Goal: Task Accomplishment & Management: Use online tool/utility

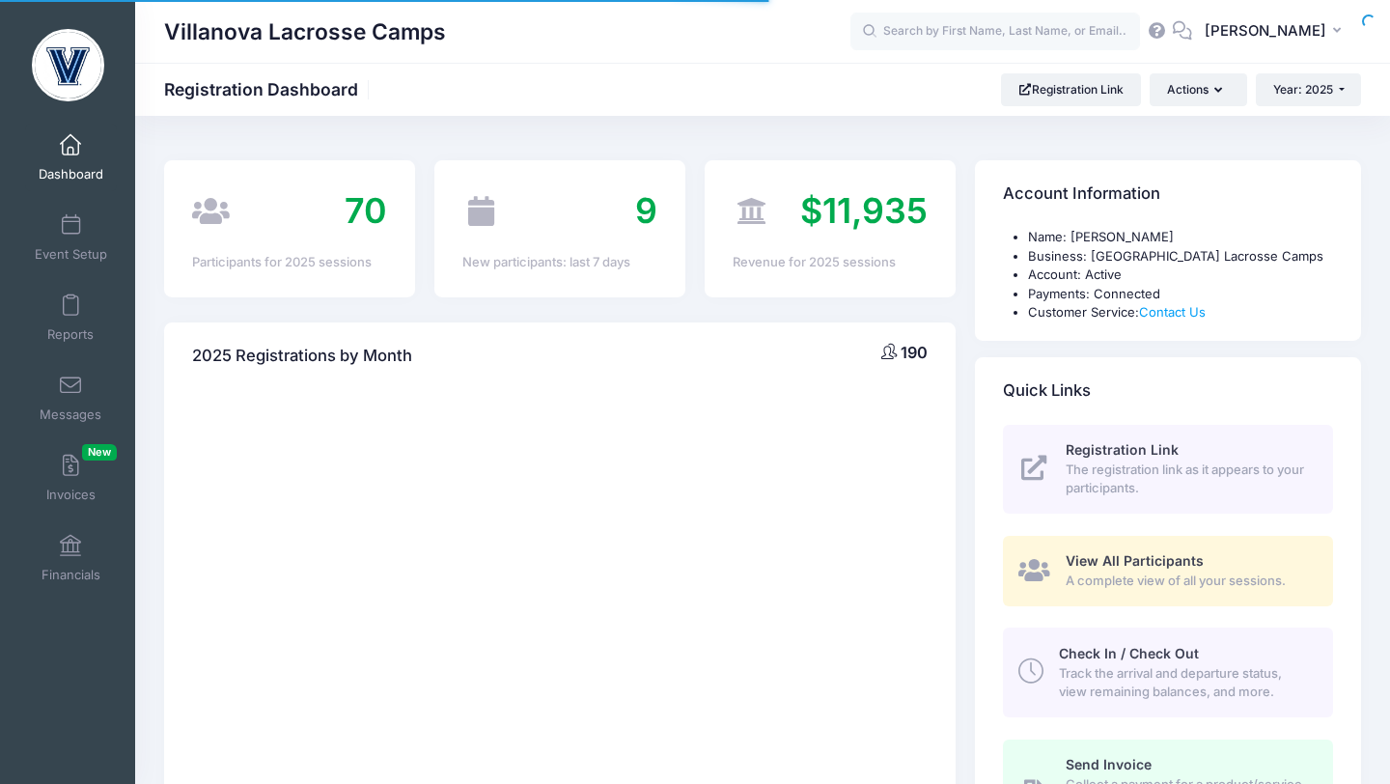
select select
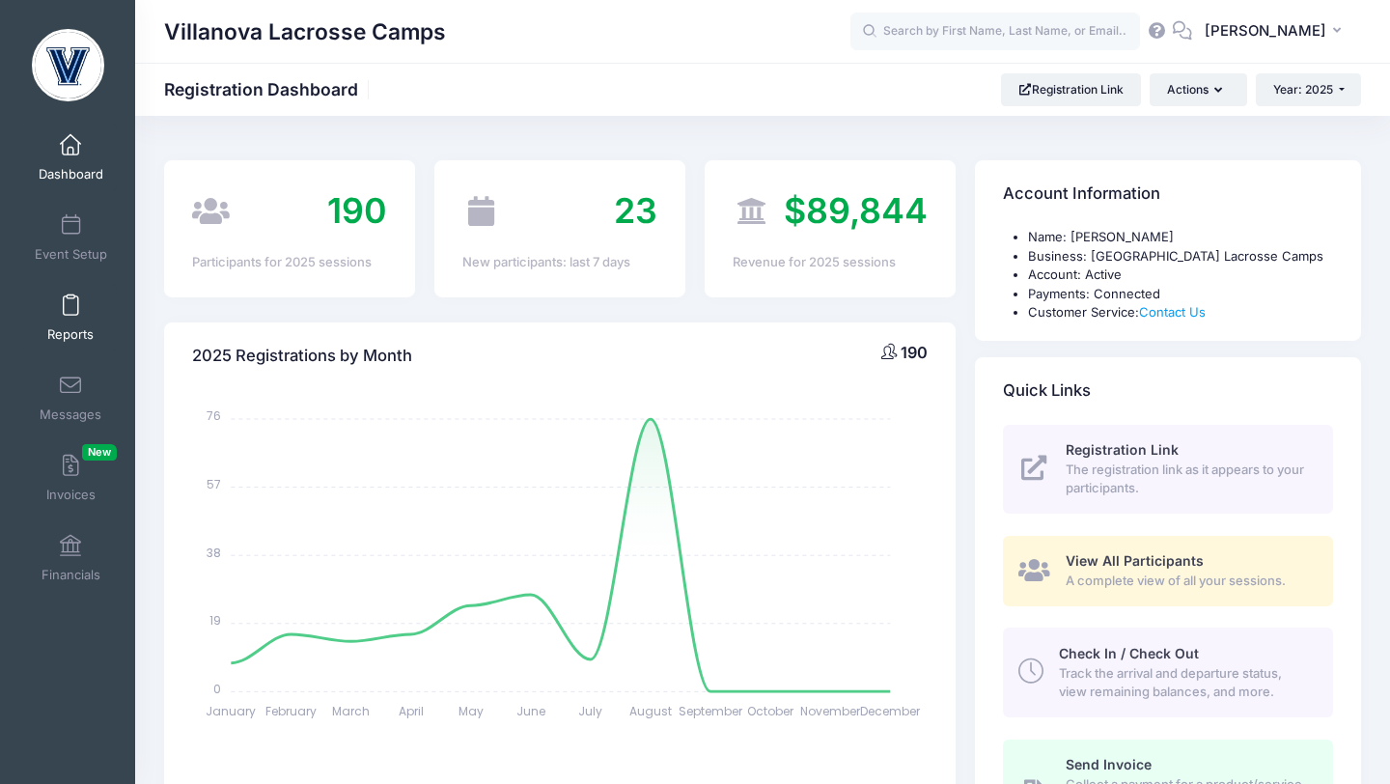
click at [70, 311] on span at bounding box center [70, 305] width 0 height 21
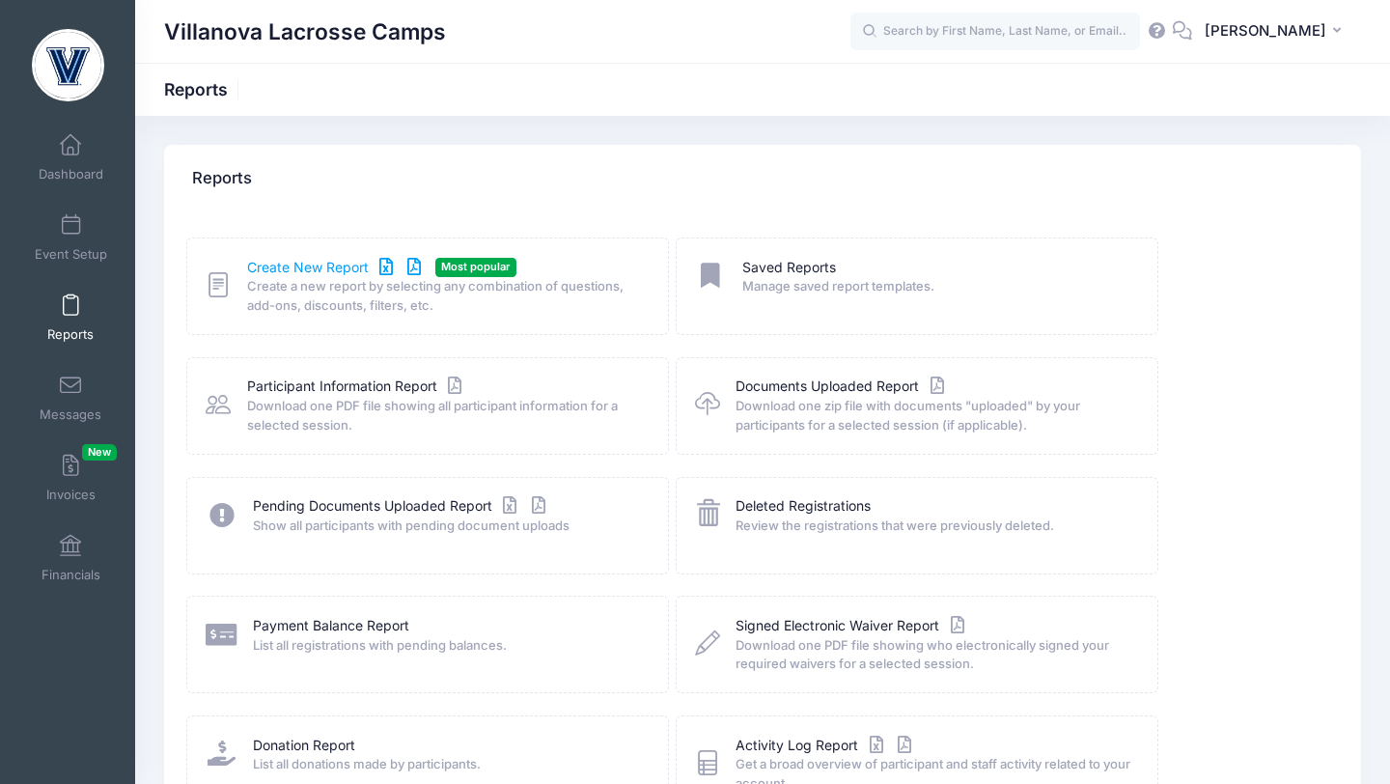
click at [336, 269] on link "Create New Report" at bounding box center [337, 268] width 180 height 20
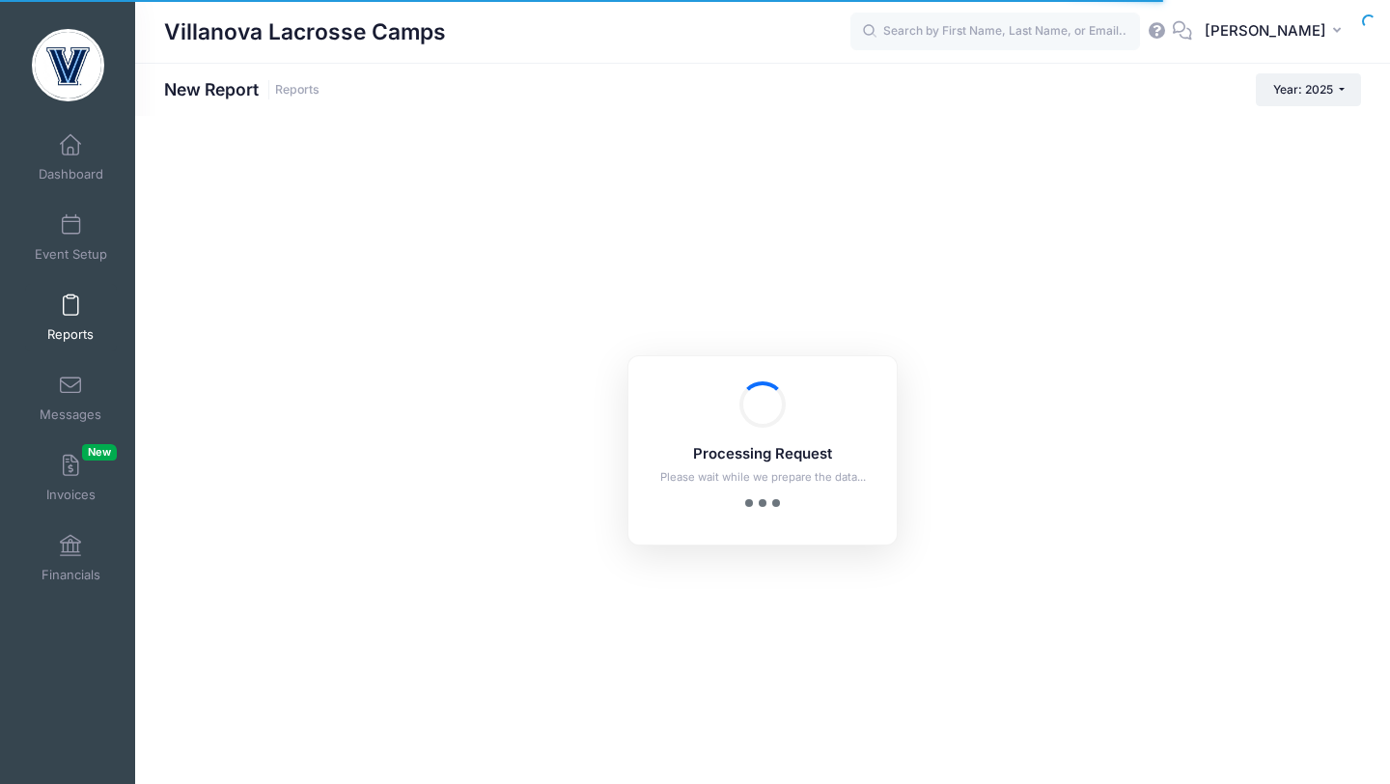
checkbox input "true"
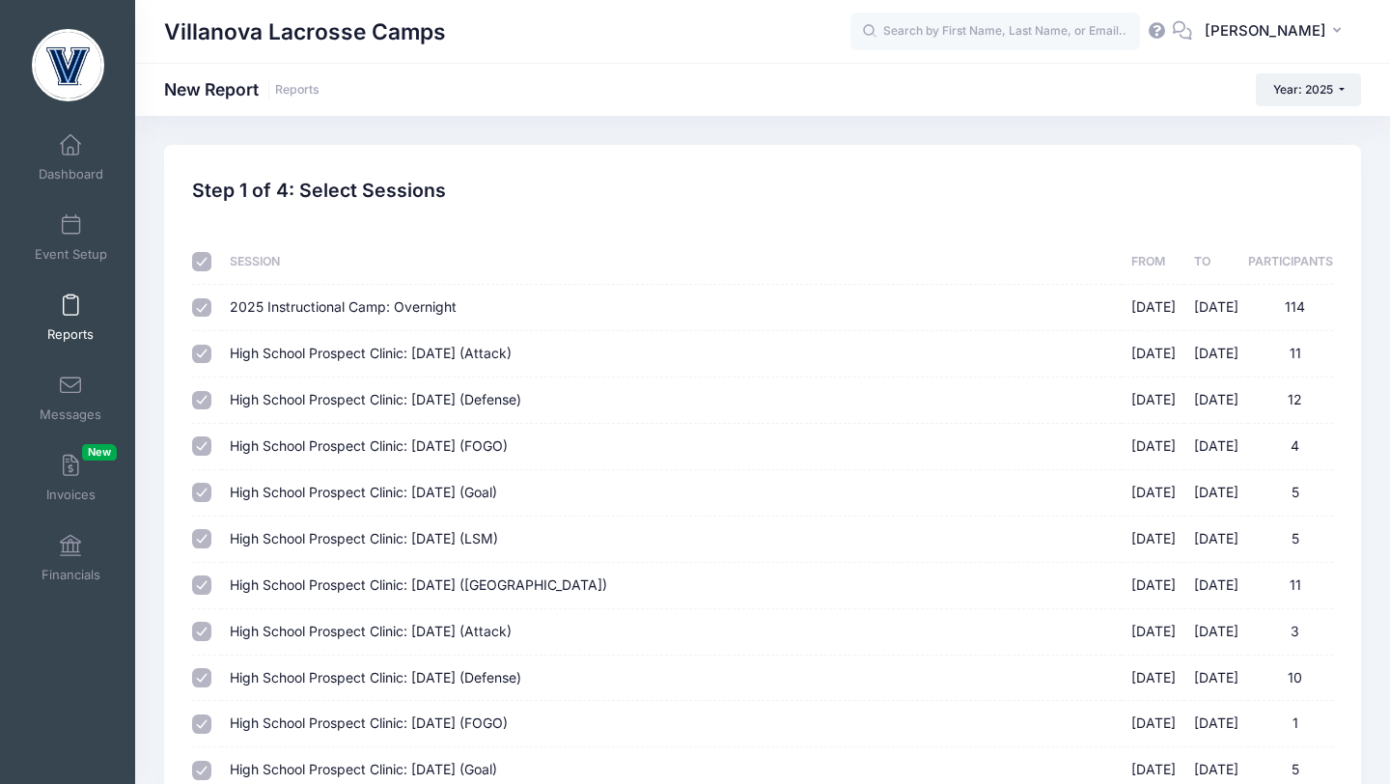
click at [209, 306] on input "2025 Instructional Camp: Overnight [DATE] - [DATE] 114" at bounding box center [201, 307] width 19 height 19
checkbox input "false"
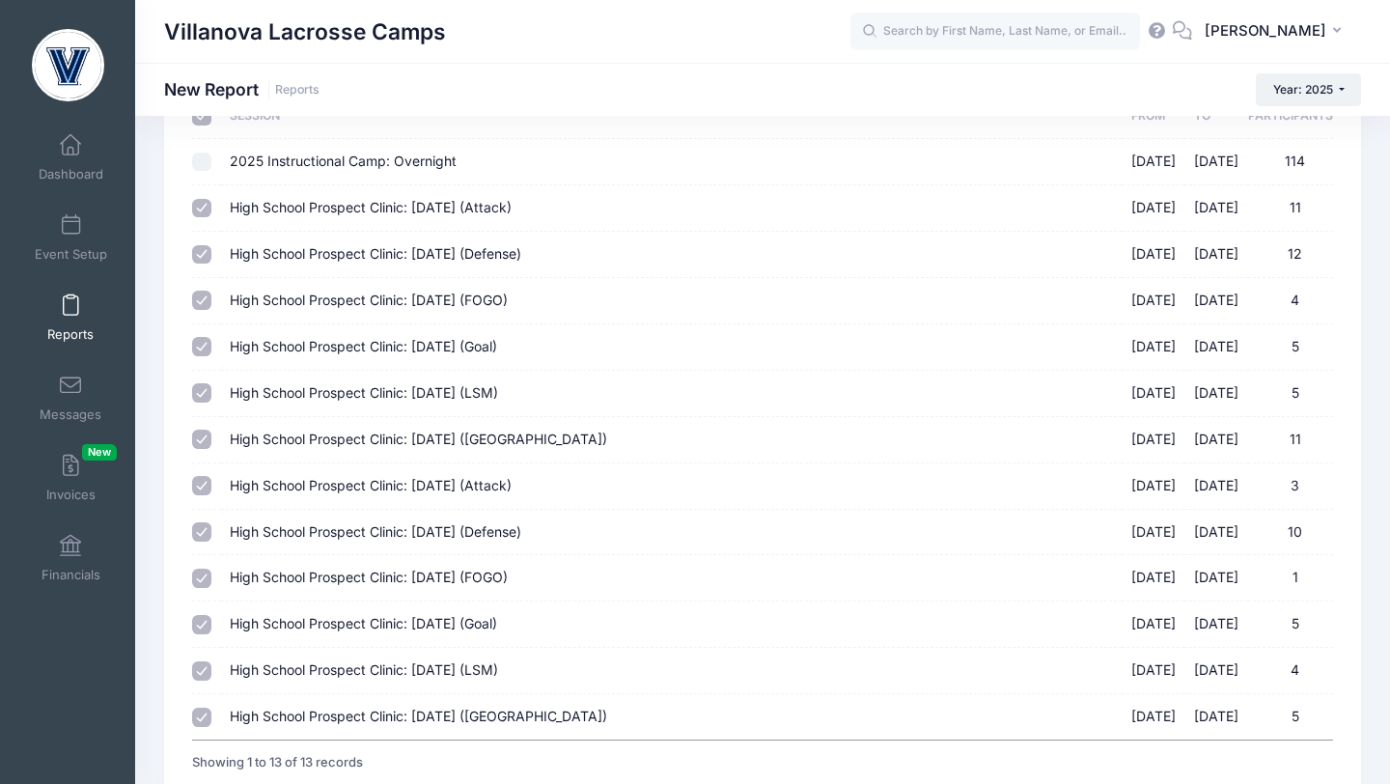
scroll to position [296, 0]
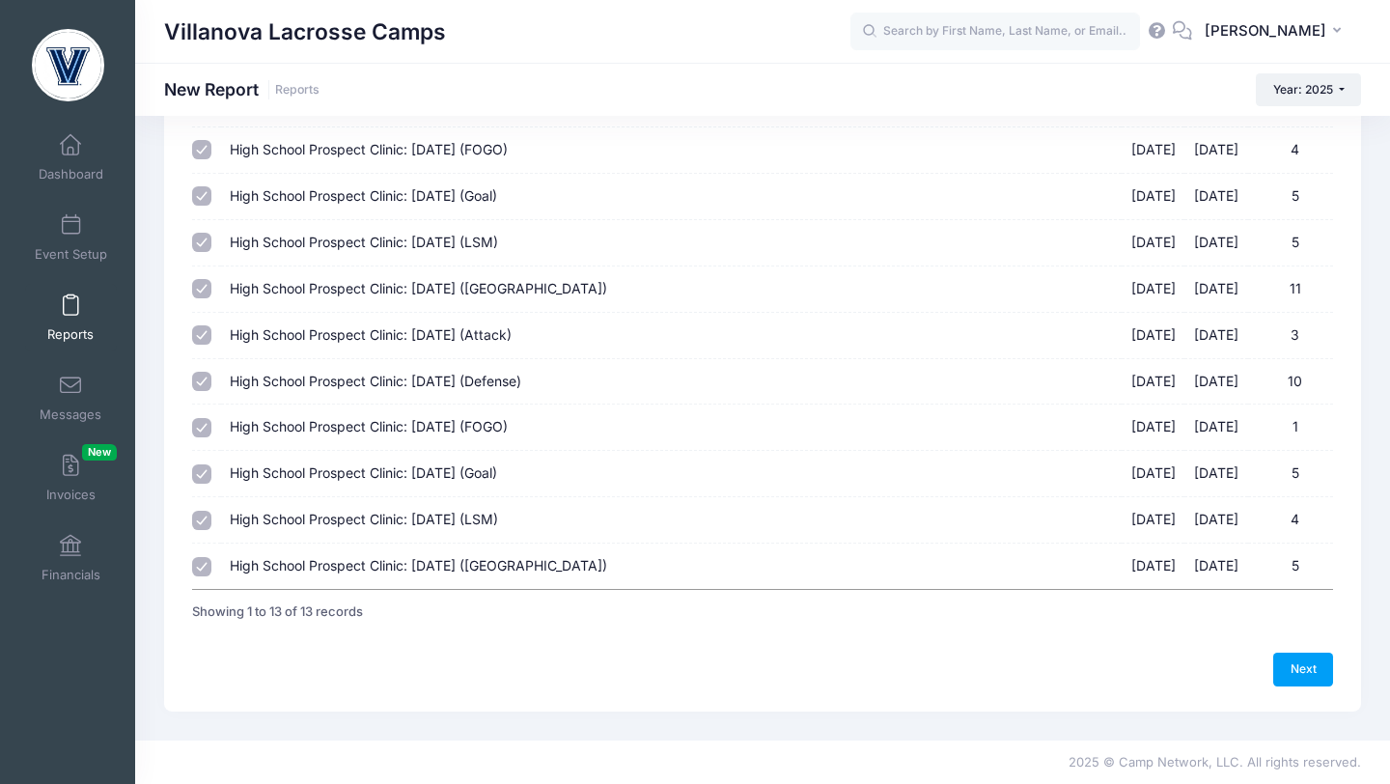
click at [1295, 650] on div "Previous Next Step 1 of 4: Select Sessions 1 Select Sessions 2 Select Informati…" at bounding box center [762, 280] width 1141 height 813
click at [1299, 653] on div "Next" at bounding box center [762, 669] width 1141 height 33
click at [1301, 660] on link "Next" at bounding box center [1304, 669] width 60 height 33
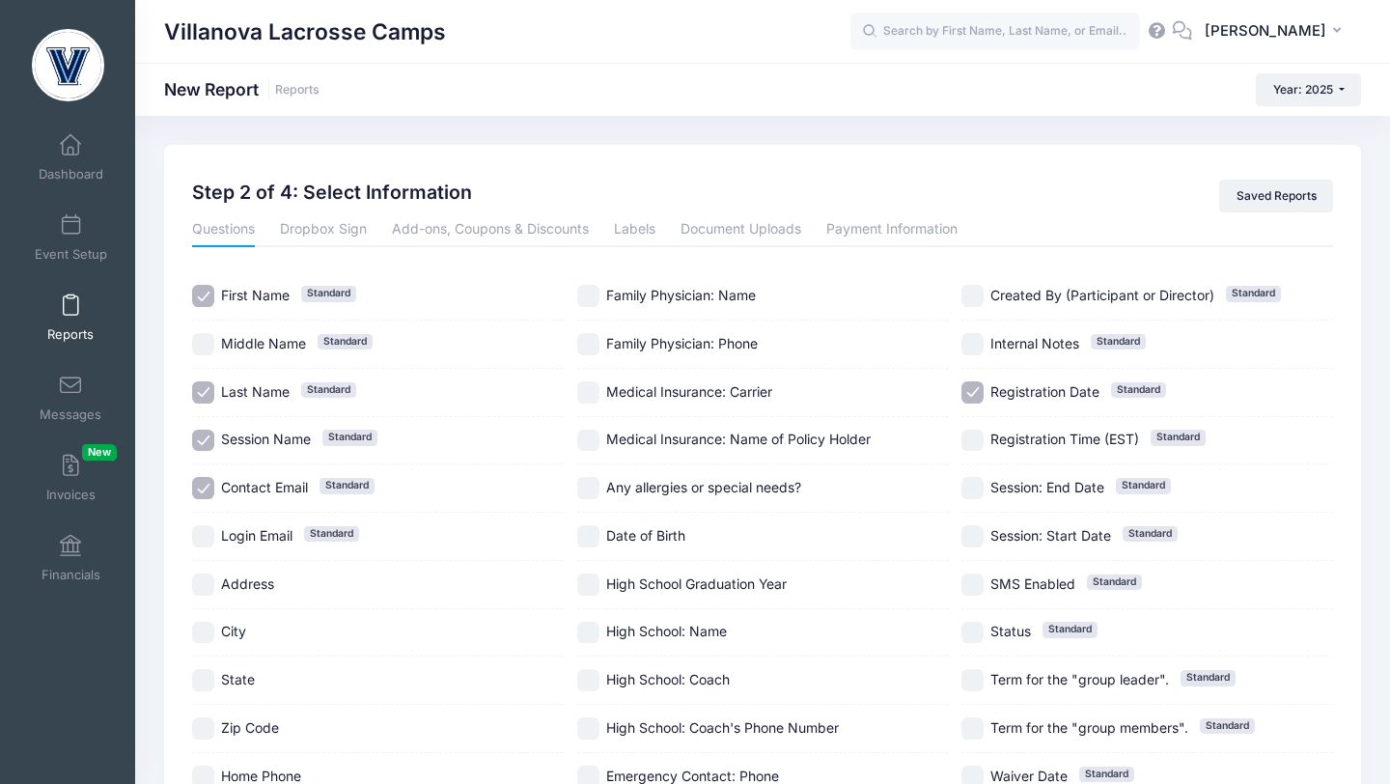
scroll to position [311, 0]
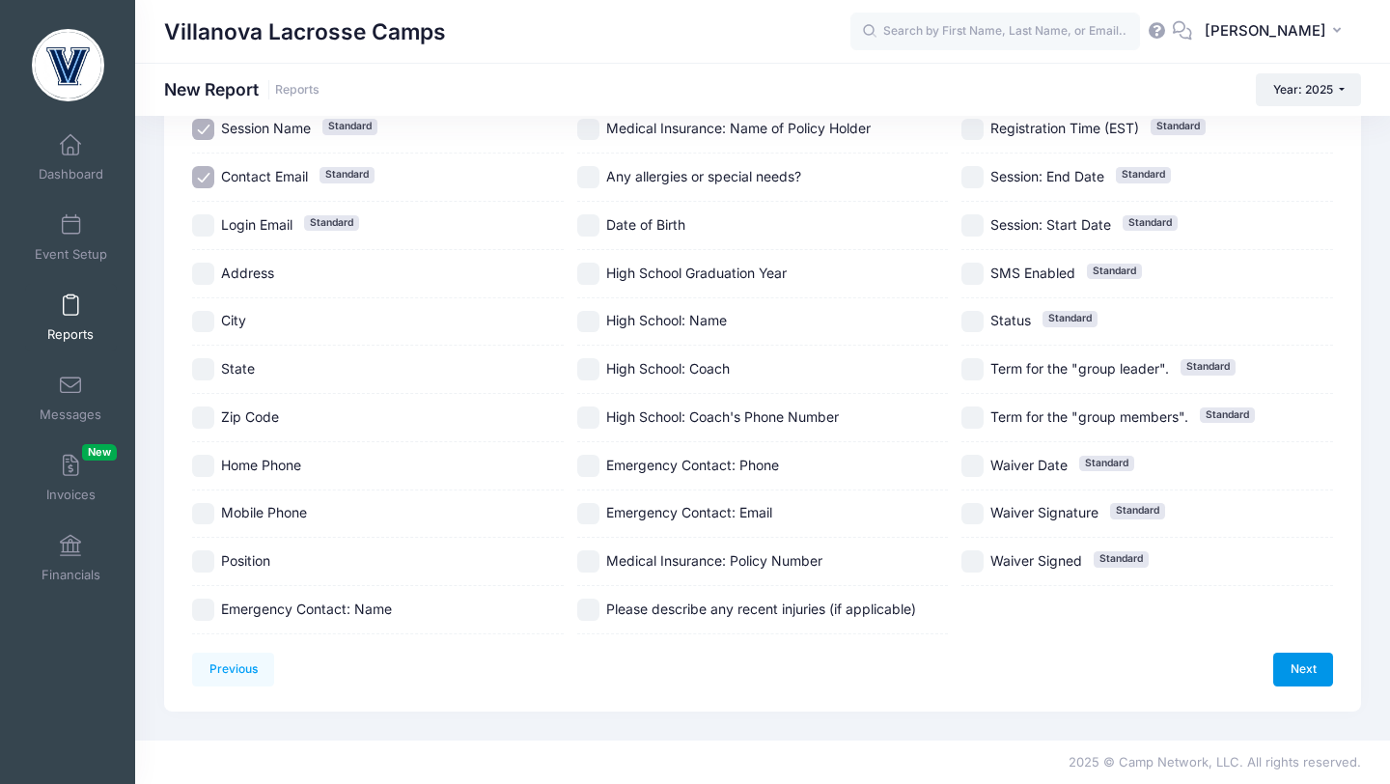
click at [1292, 664] on link "Next" at bounding box center [1304, 669] width 60 height 33
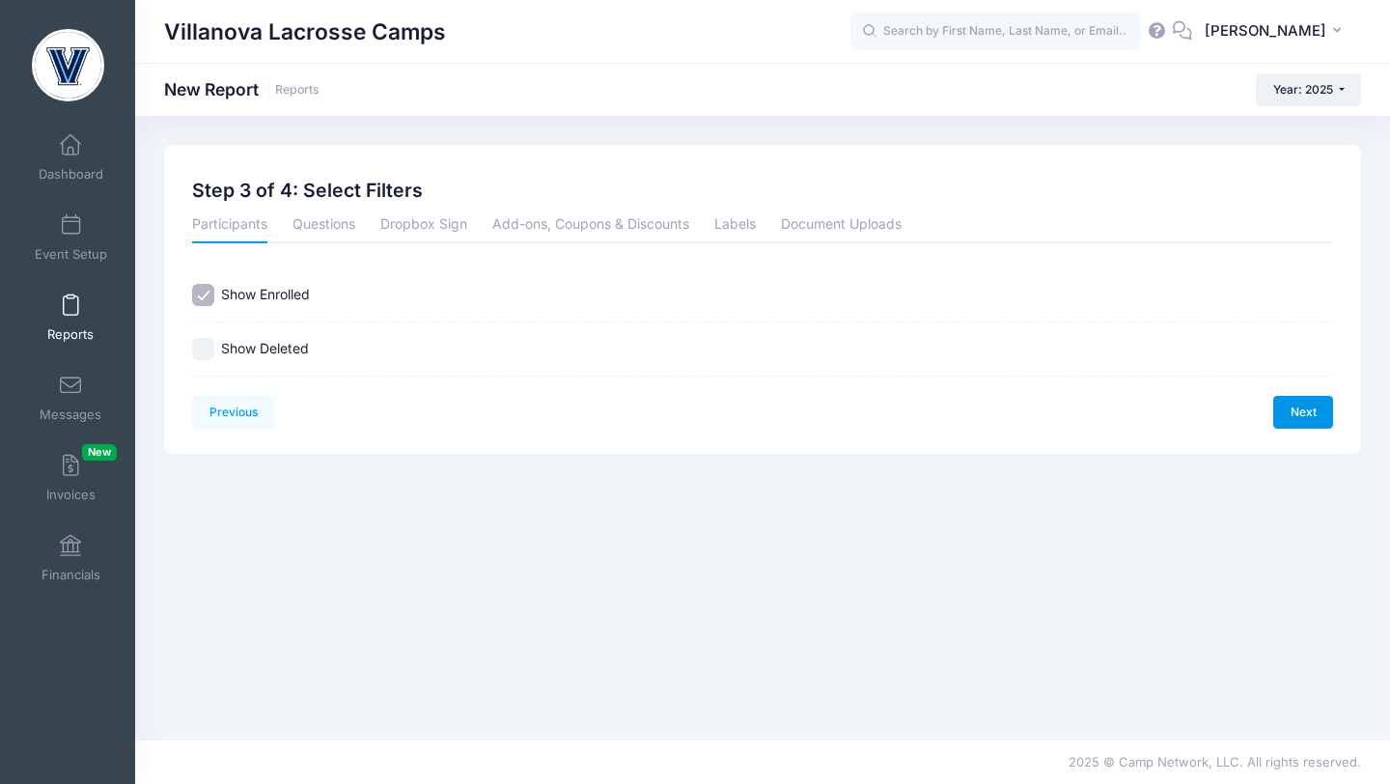
click at [1298, 416] on link "Next" at bounding box center [1304, 412] width 60 height 33
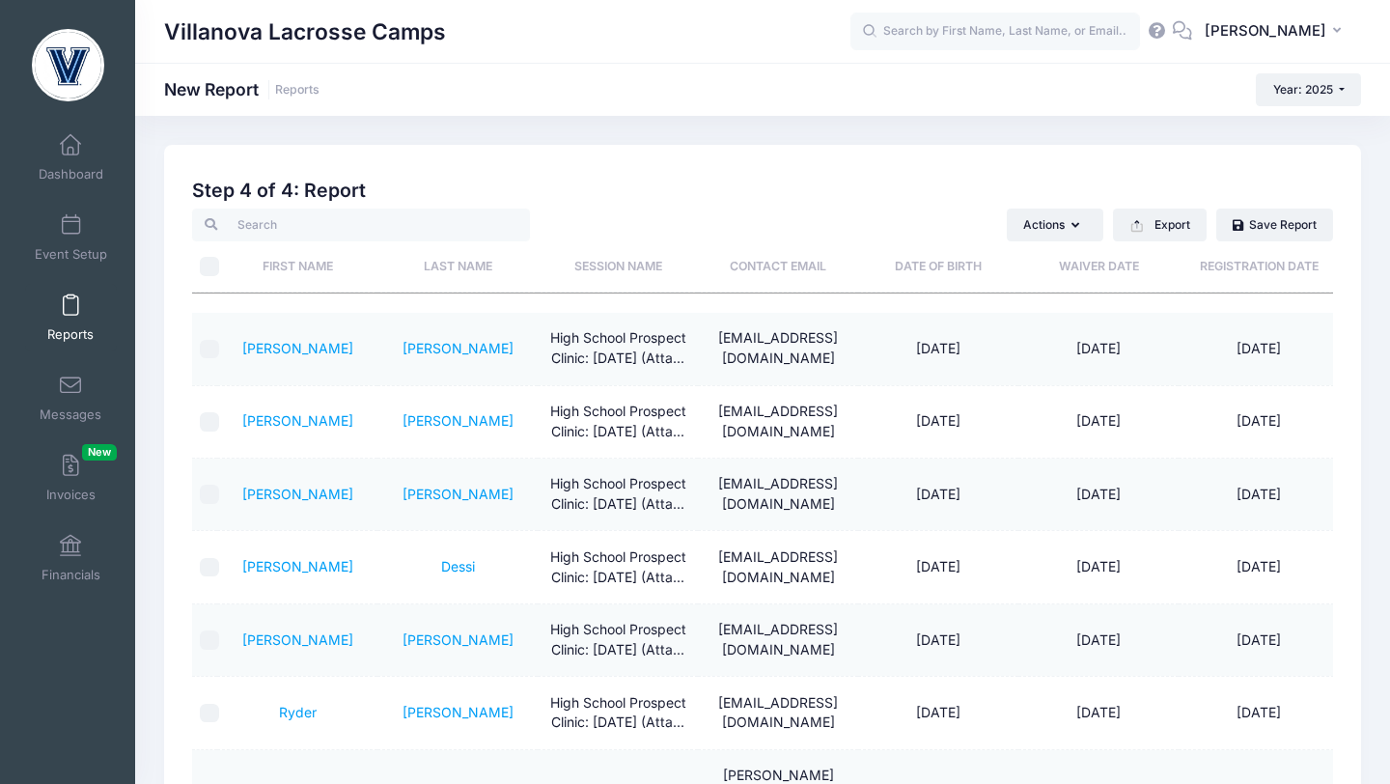
click at [1230, 261] on th "Registration Date" at bounding box center [1259, 266] width 160 height 51
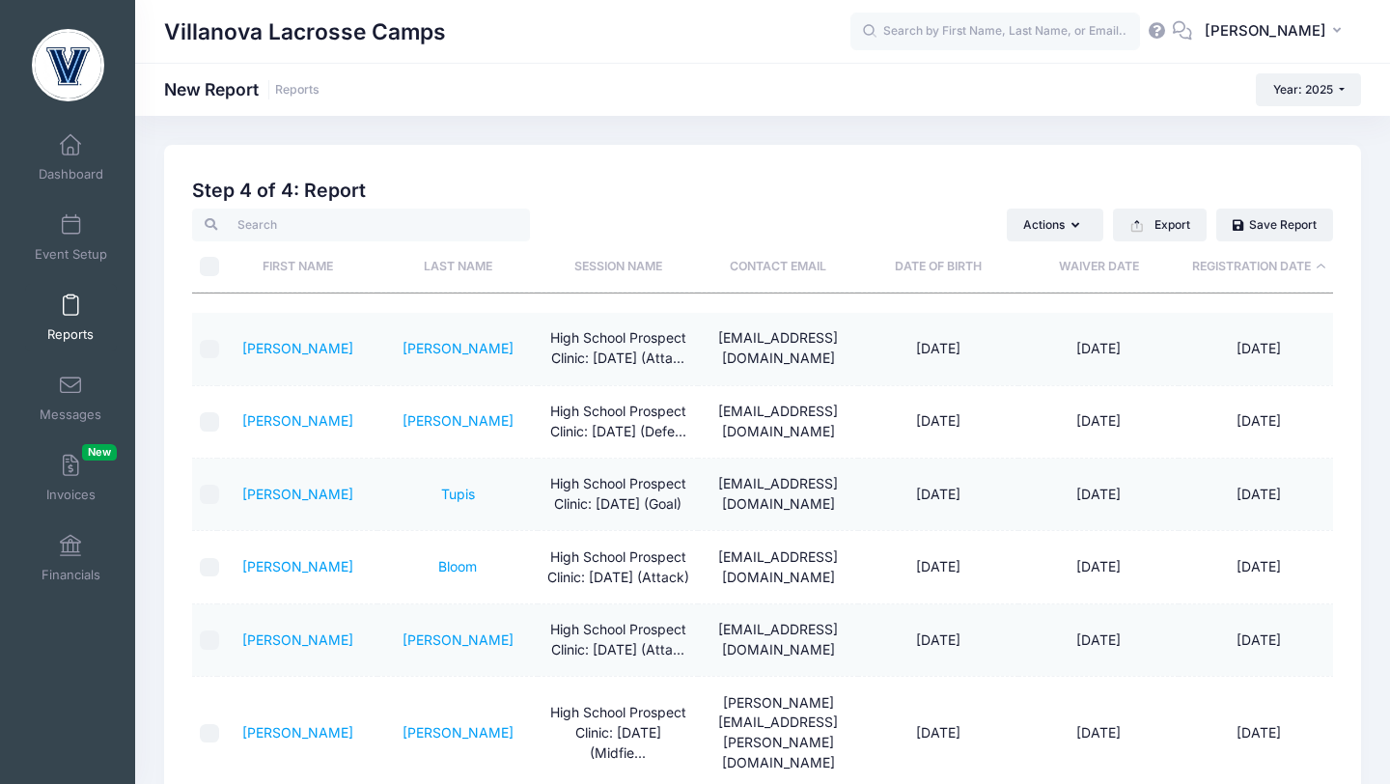
click at [1231, 261] on th "Registration Date" at bounding box center [1259, 266] width 160 height 51
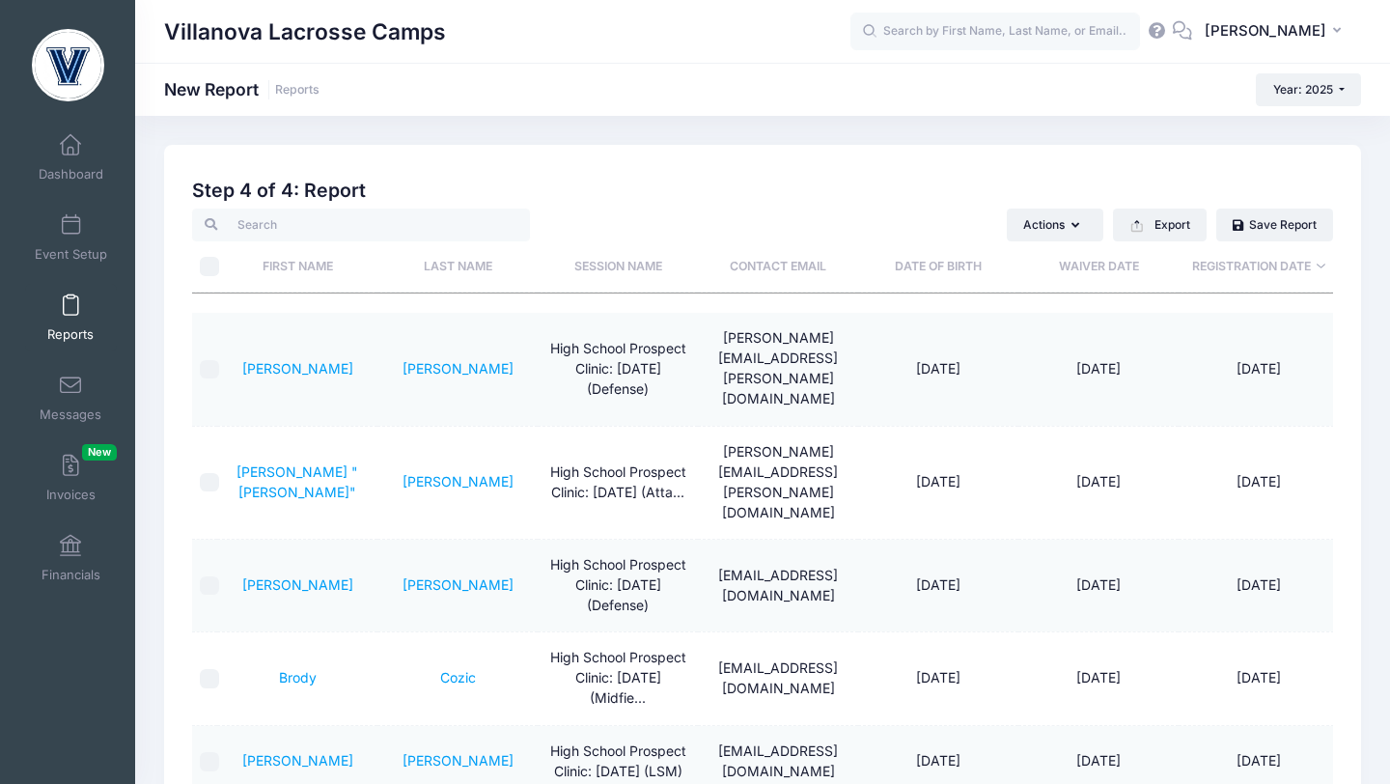
click at [70, 307] on span at bounding box center [70, 305] width 0 height 21
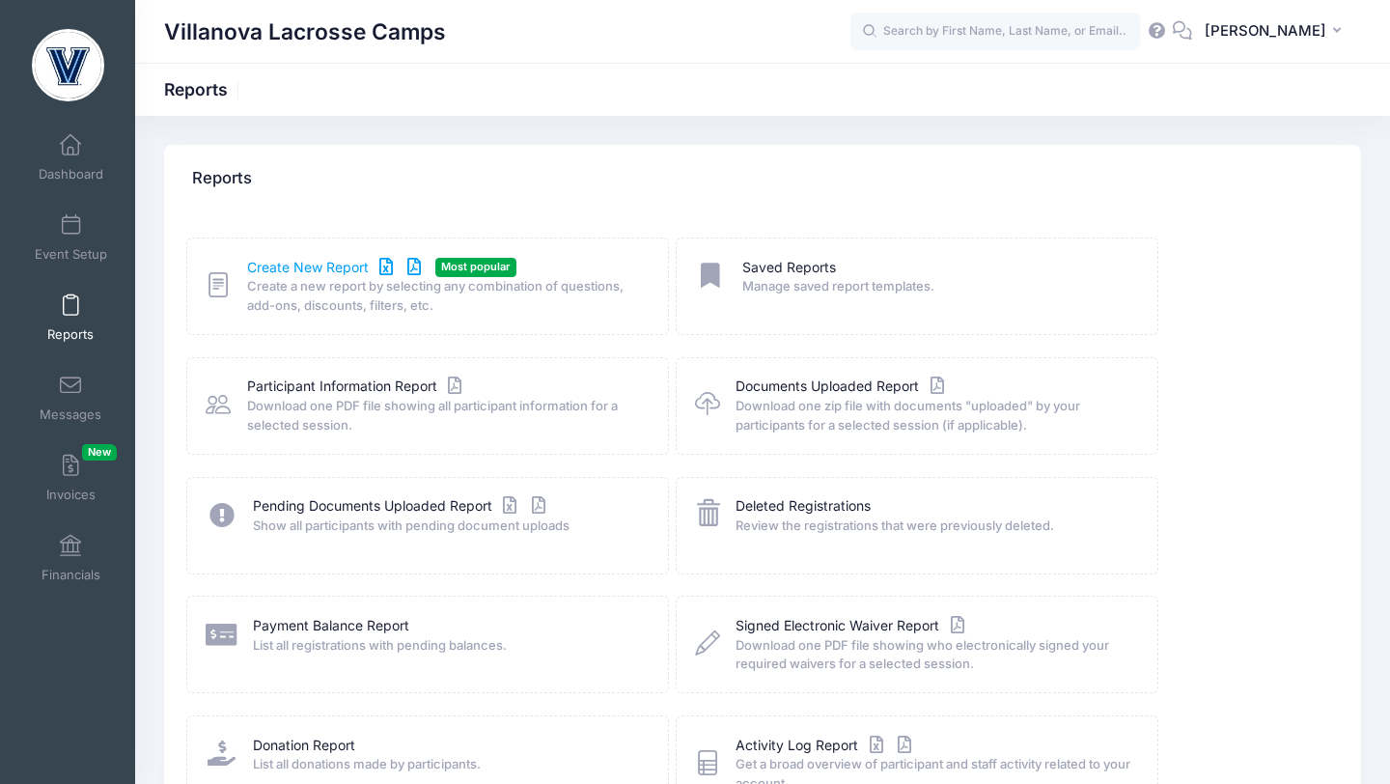
click at [281, 262] on link "Create New Report" at bounding box center [337, 268] width 180 height 20
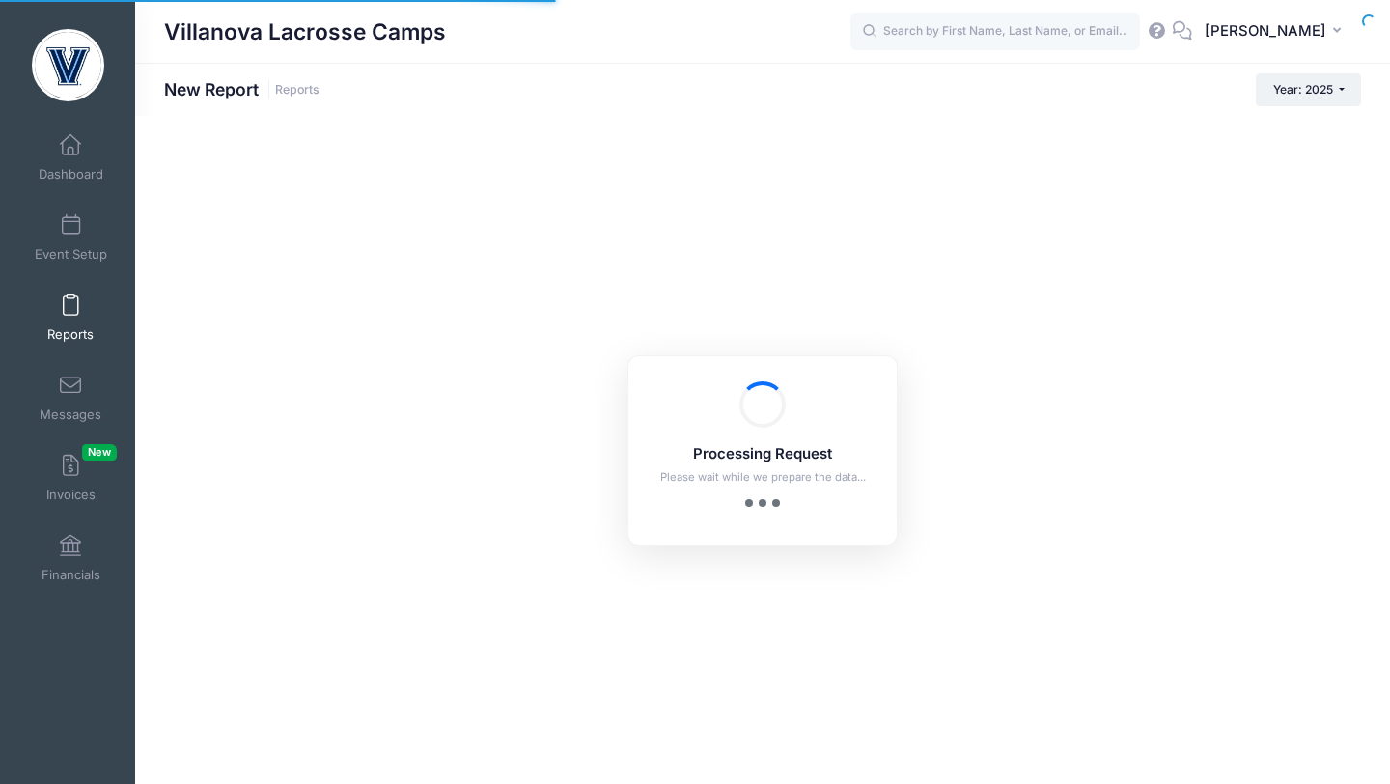
checkbox input "true"
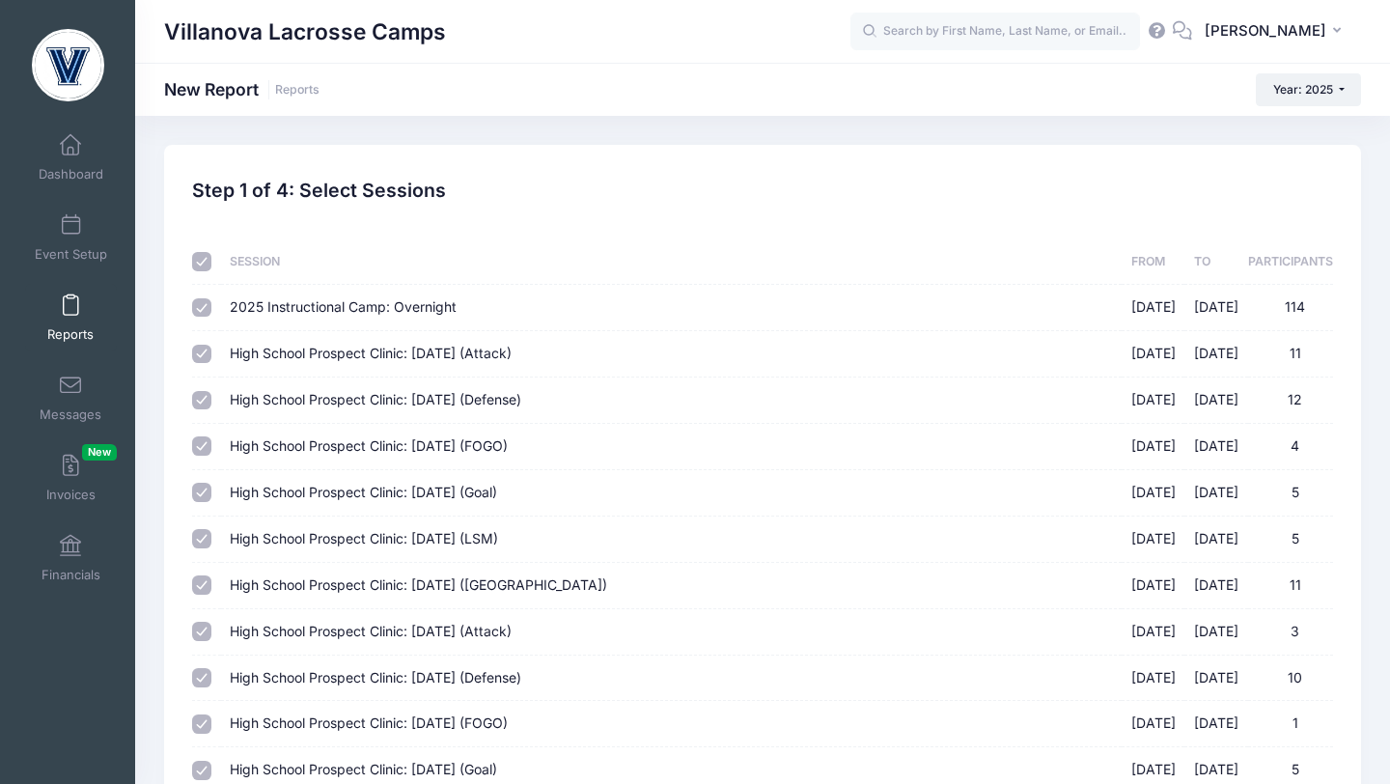
click at [197, 257] on input "checkbox" at bounding box center [201, 261] width 19 height 19
checkbox input "false"
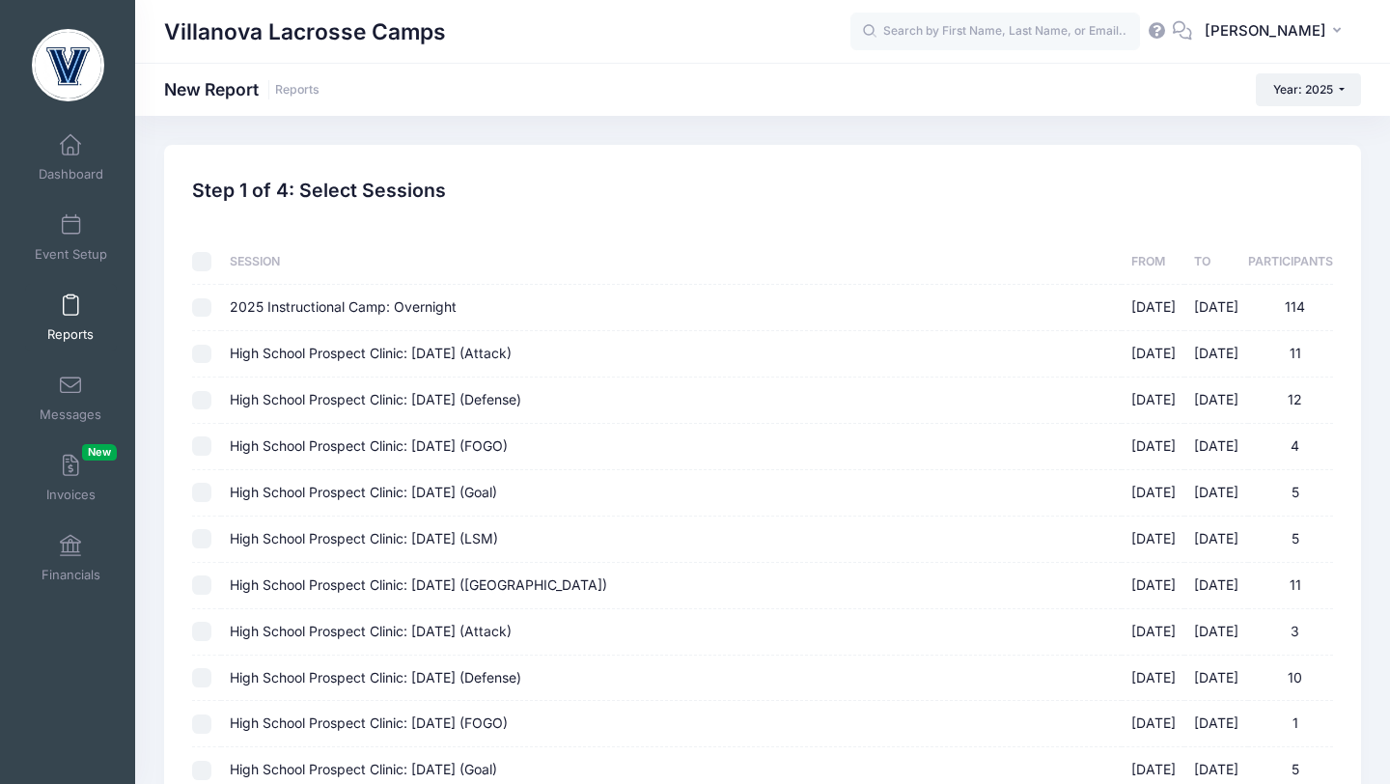
checkbox input "false"
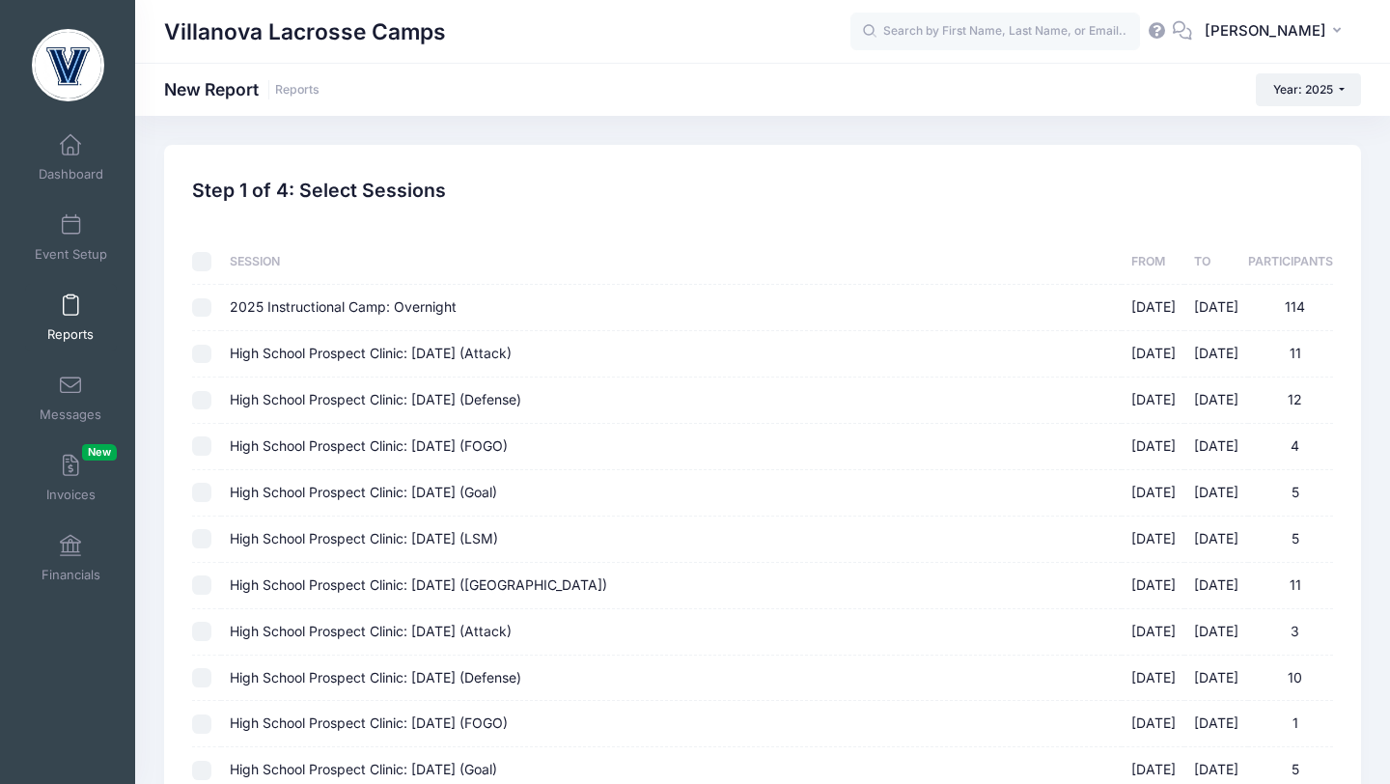
checkbox input "false"
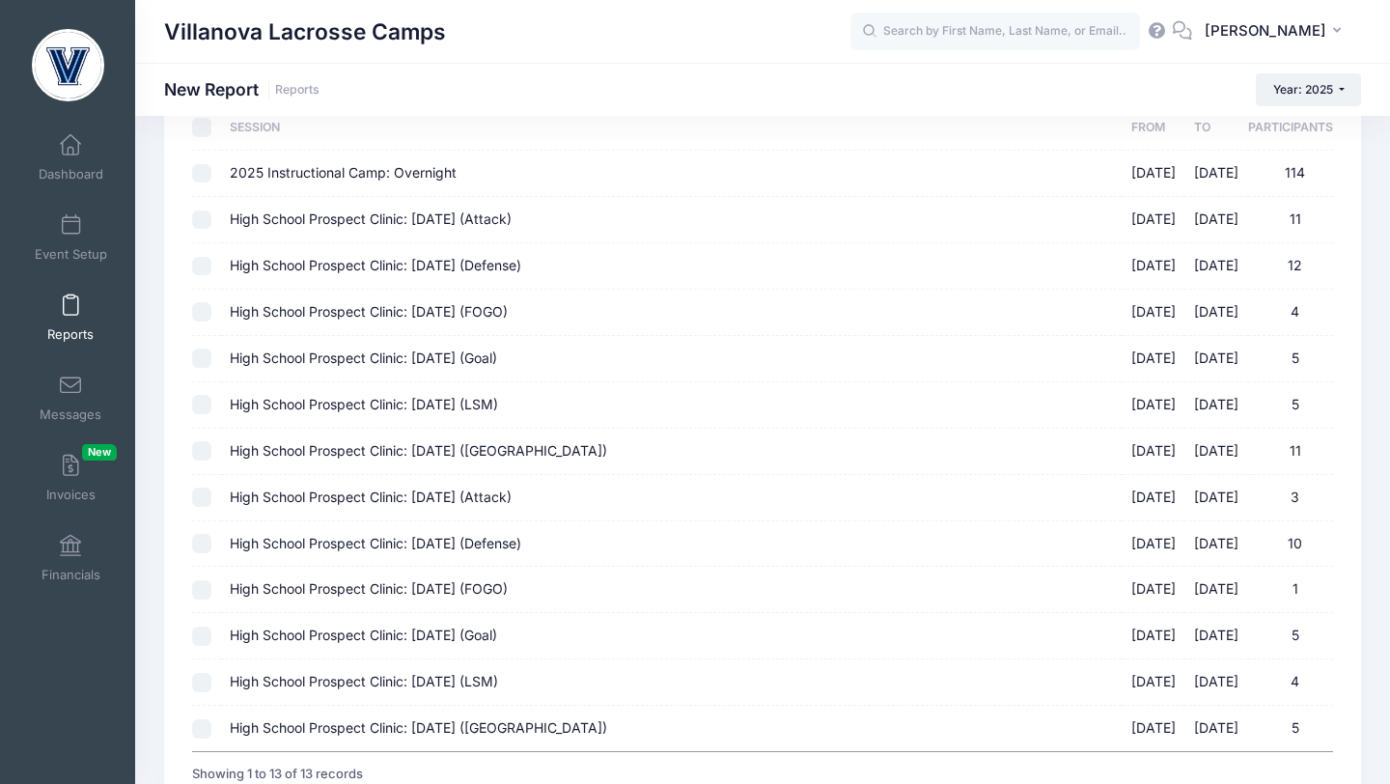
scroll to position [160, 0]
